Goal: Navigation & Orientation: Go to known website

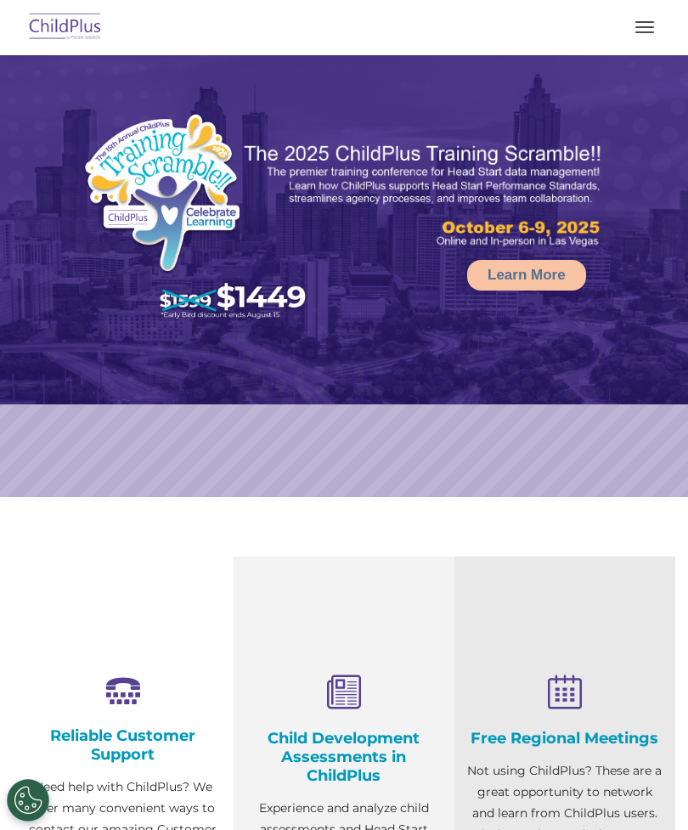
select select "MEDIUM"
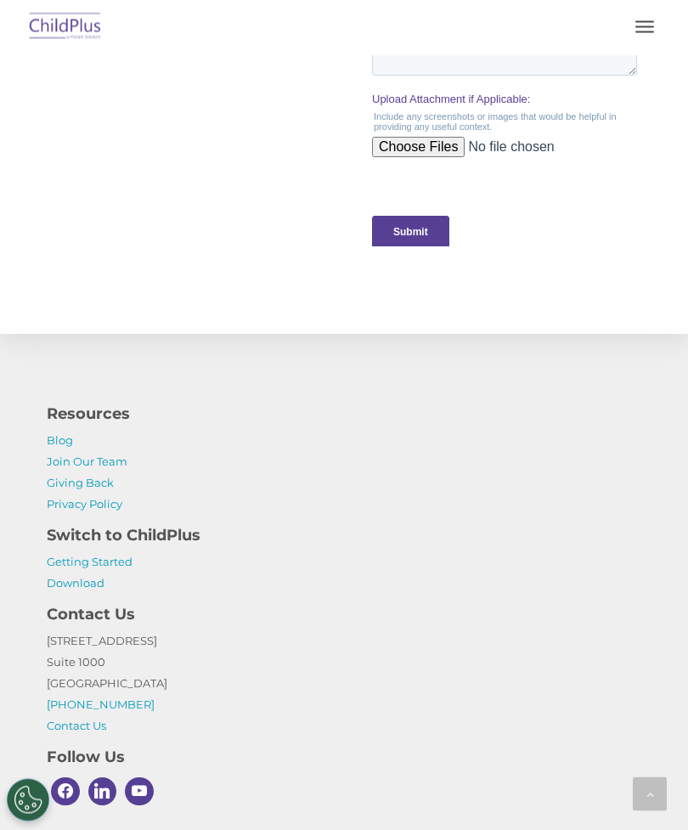
scroll to position [1914, 0]
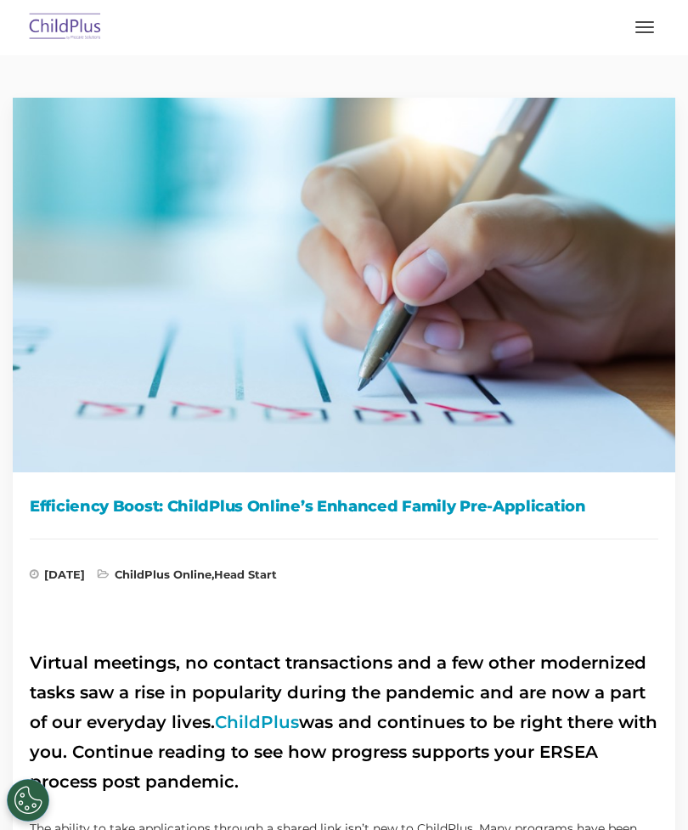
click at [87, 24] on img at bounding box center [65, 28] width 80 height 40
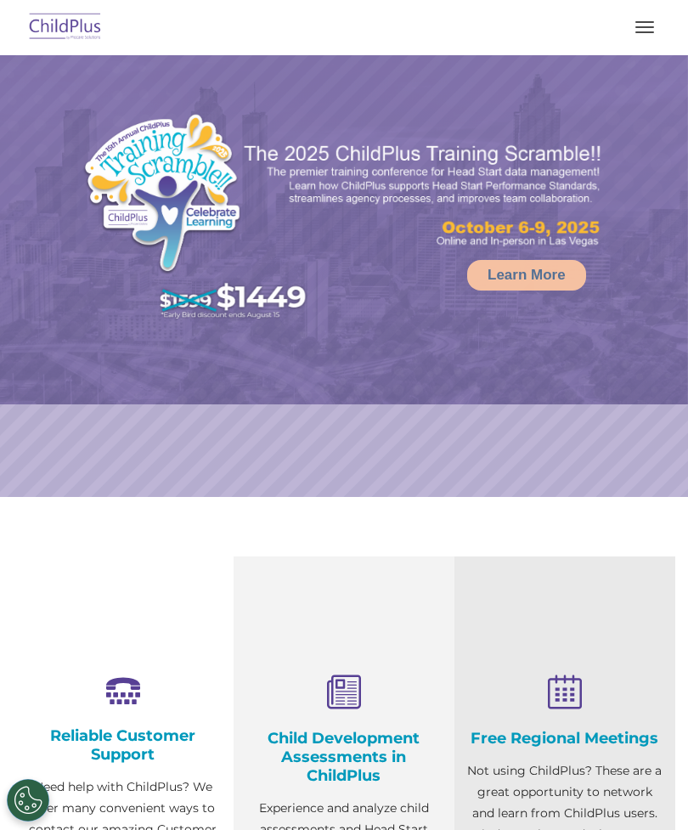
select select "MEDIUM"
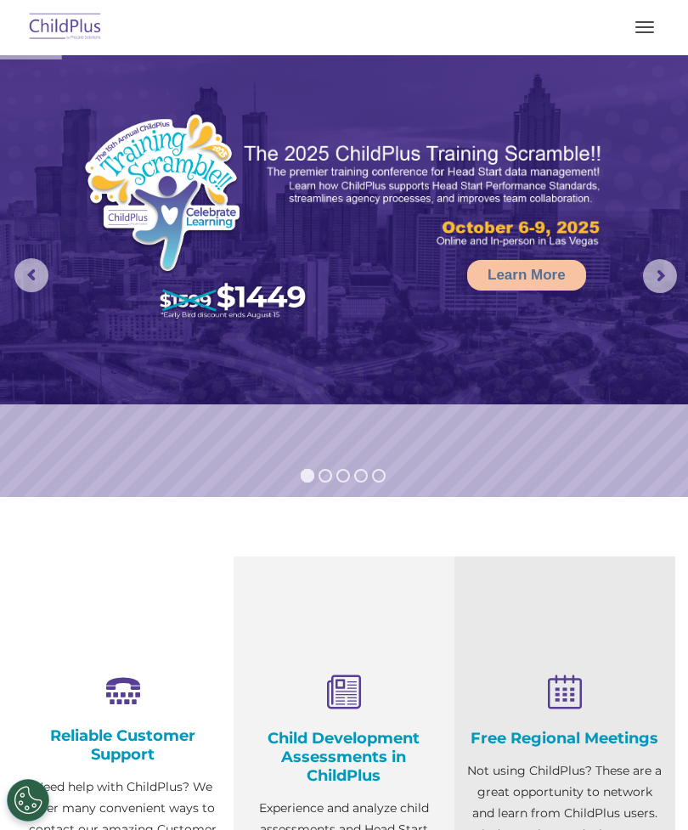
click at [661, 28] on button "button" at bounding box center [645, 27] width 36 height 27
